Goal: Information Seeking & Learning: Learn about a topic

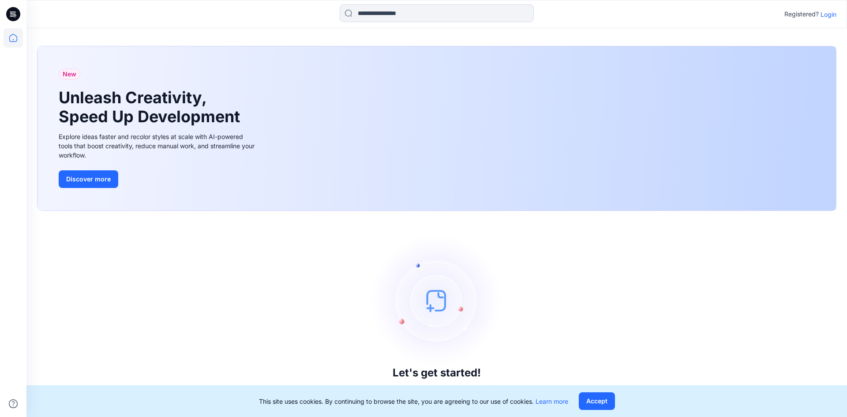
click at [825, 15] on p "Login" at bounding box center [829, 14] width 16 height 9
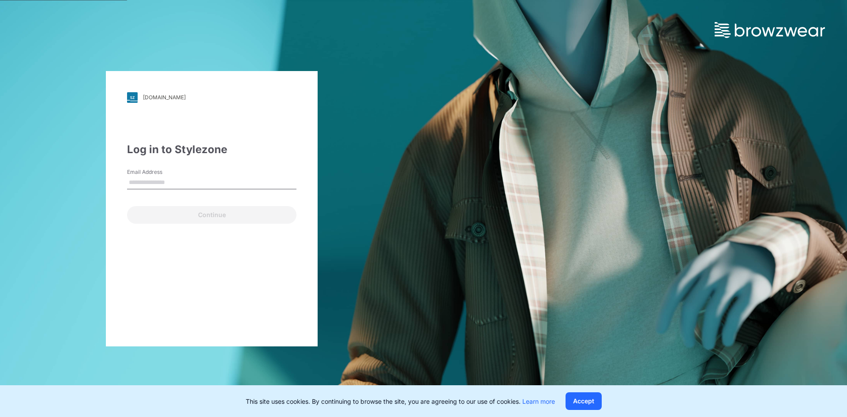
type input "**********"
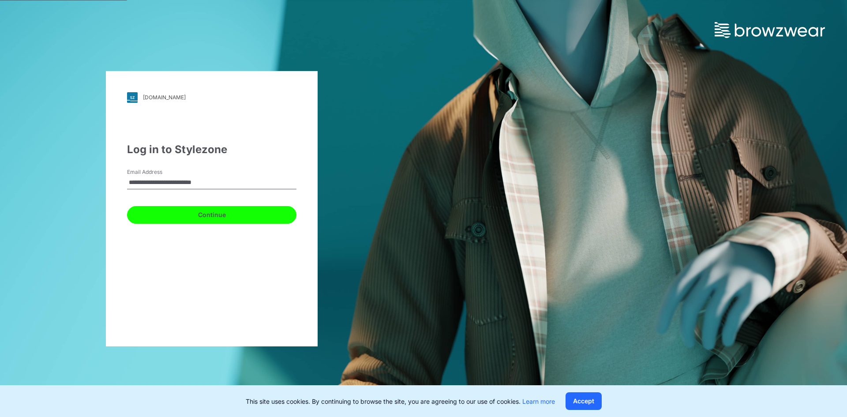
click at [195, 218] on button "Continue" at bounding box center [211, 215] width 169 height 18
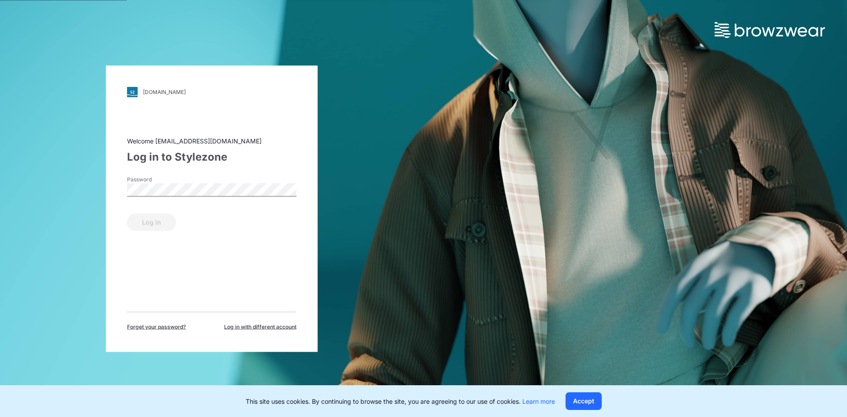
click at [185, 183] on label "Password" at bounding box center [158, 179] width 62 height 8
click at [152, 223] on button "Log in" at bounding box center [151, 222] width 49 height 18
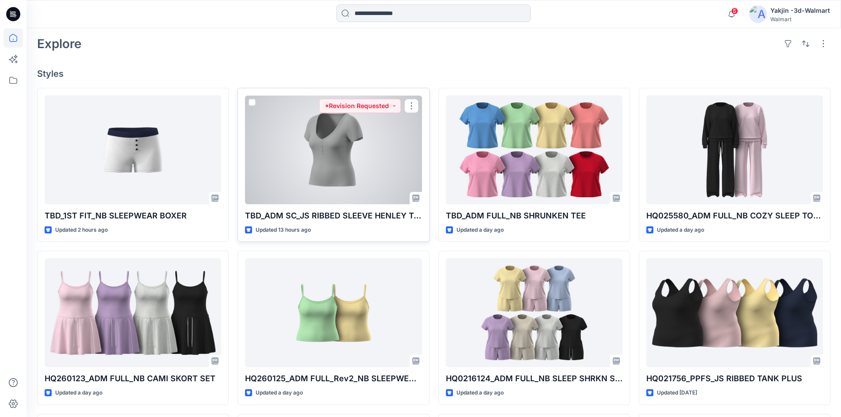
scroll to position [221, 0]
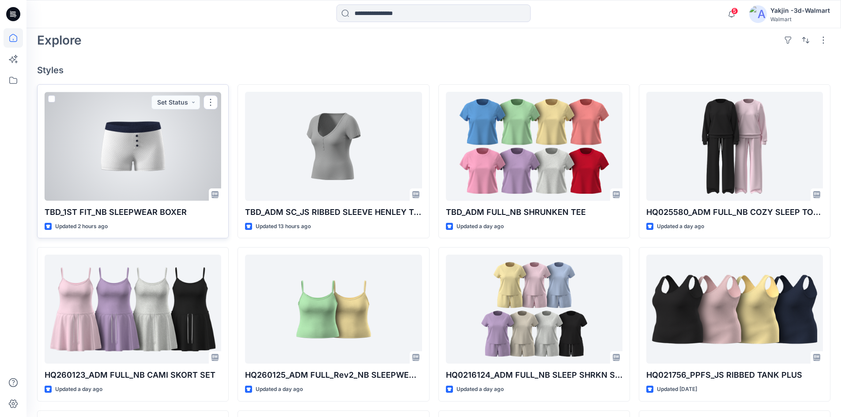
click at [135, 180] on div at bounding box center [133, 146] width 177 height 109
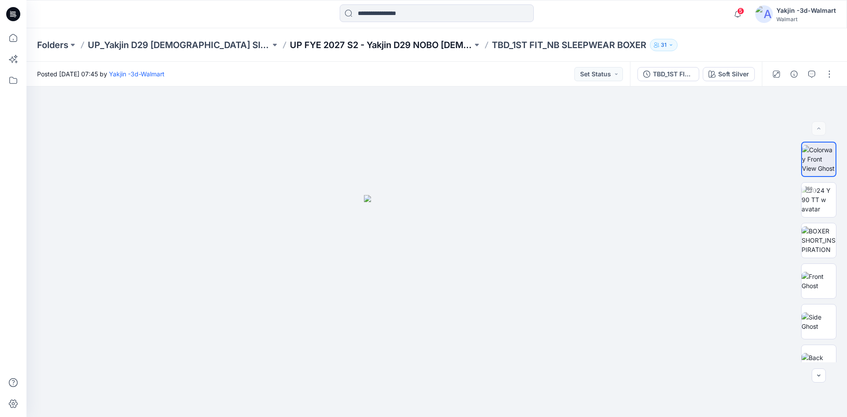
click at [360, 49] on p "UP FYE 2027 S2 - Yakjin D29 NOBO Ladies Sleepwear" at bounding box center [381, 45] width 183 height 12
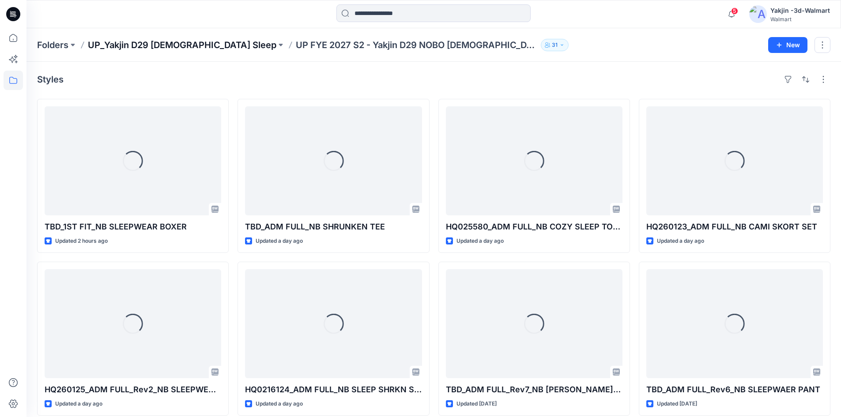
click at [194, 47] on p "UP_Yakjin D29 [DEMOGRAPHIC_DATA] Sleep" at bounding box center [182, 45] width 188 height 12
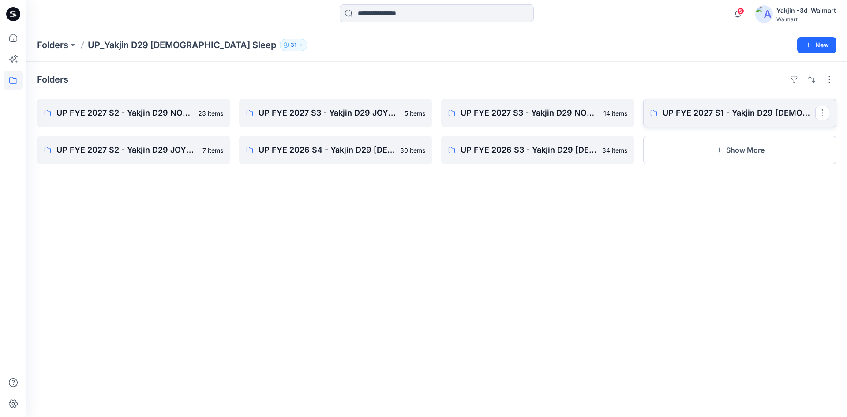
click at [690, 120] on link "UP FYE 2027 S1 - Yakjin D29 [DEMOGRAPHIC_DATA] Sleepwear" at bounding box center [739, 113] width 193 height 28
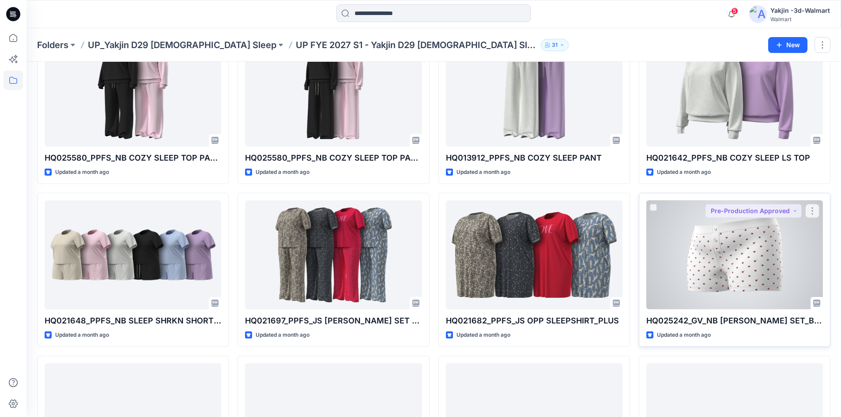
scroll to position [927, 0]
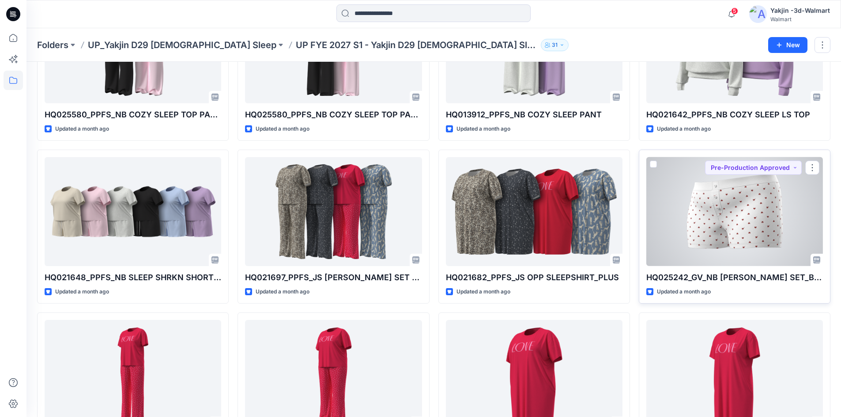
drag, startPoint x: 738, startPoint y: 243, endPoint x: 720, endPoint y: 237, distance: 19.7
click at [738, 243] on div at bounding box center [734, 211] width 177 height 109
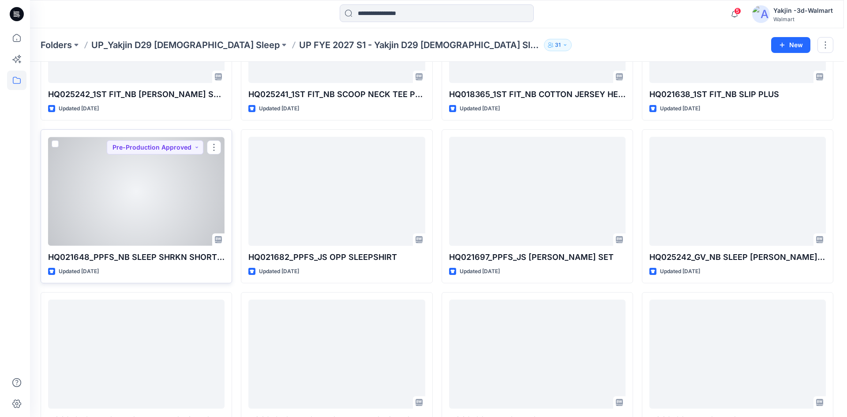
scroll to position [0, 0]
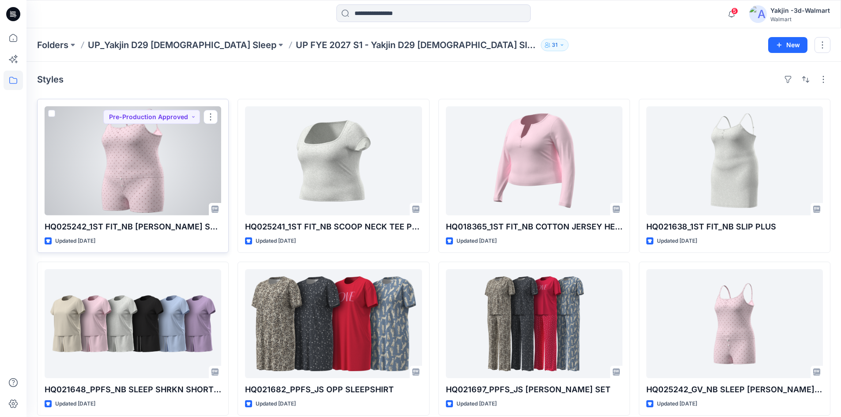
click at [169, 170] on div at bounding box center [133, 160] width 177 height 109
click at [111, 197] on div at bounding box center [133, 160] width 177 height 109
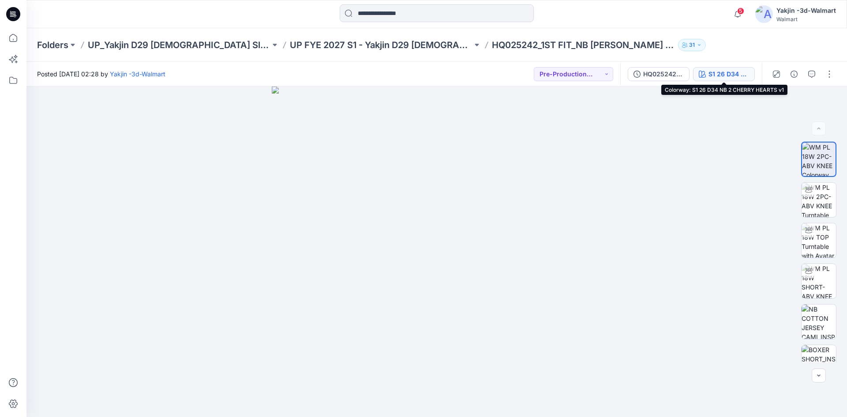
click at [728, 76] on div "S1 26 D34 NB 2 CHERRY HEARTS v1" at bounding box center [729, 74] width 41 height 10
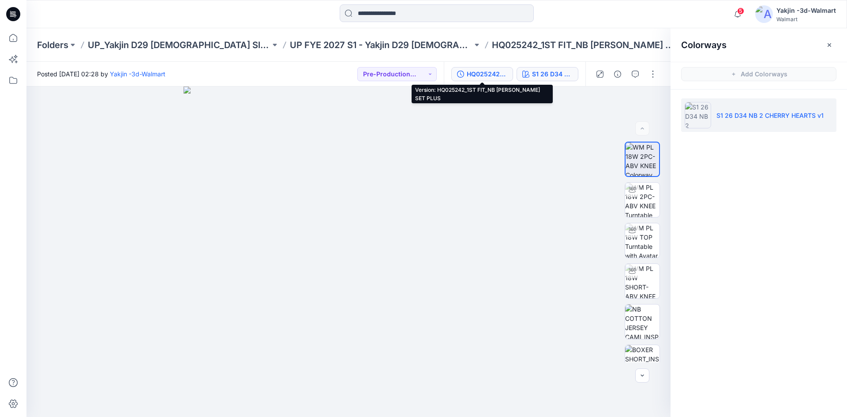
click at [498, 72] on div "HQ025242_1ST FIT_NB CAMI BOXER SET PLUS" at bounding box center [487, 74] width 41 height 10
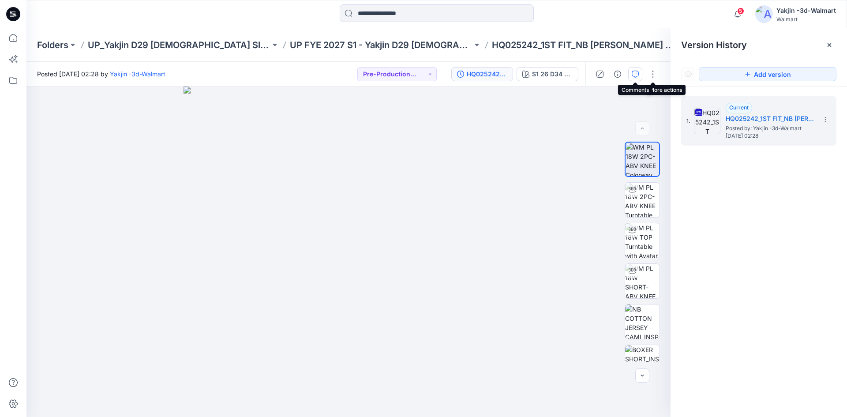
click at [635, 73] on icon "button" at bounding box center [635, 74] width 7 height 7
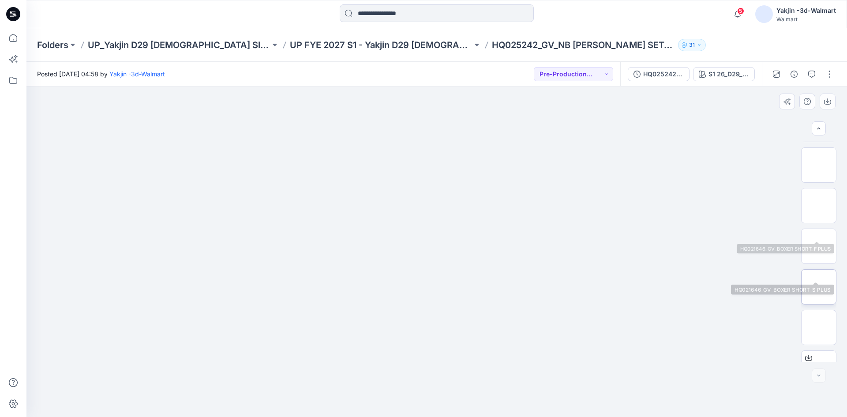
scroll to position [136, 0]
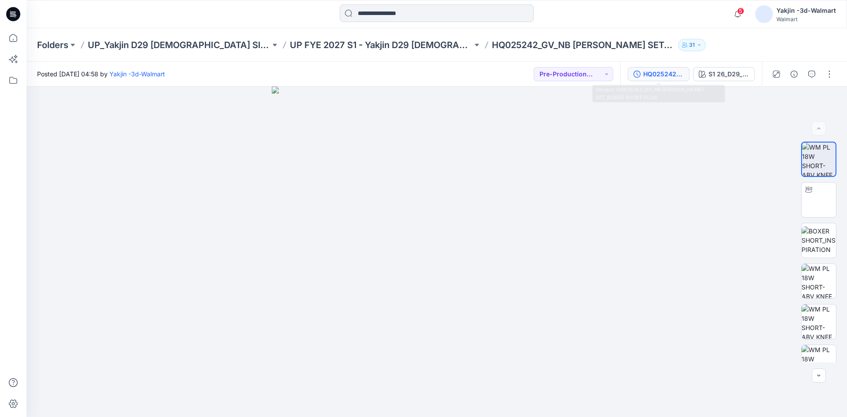
click at [644, 73] on div "HQ025242_GV_NB [PERSON_NAME] SET_BOXER SHORT PLUS" at bounding box center [663, 74] width 41 height 10
click at [637, 77] on icon "button" at bounding box center [637, 74] width 7 height 7
